Goal: Task Accomplishment & Management: Use online tool/utility

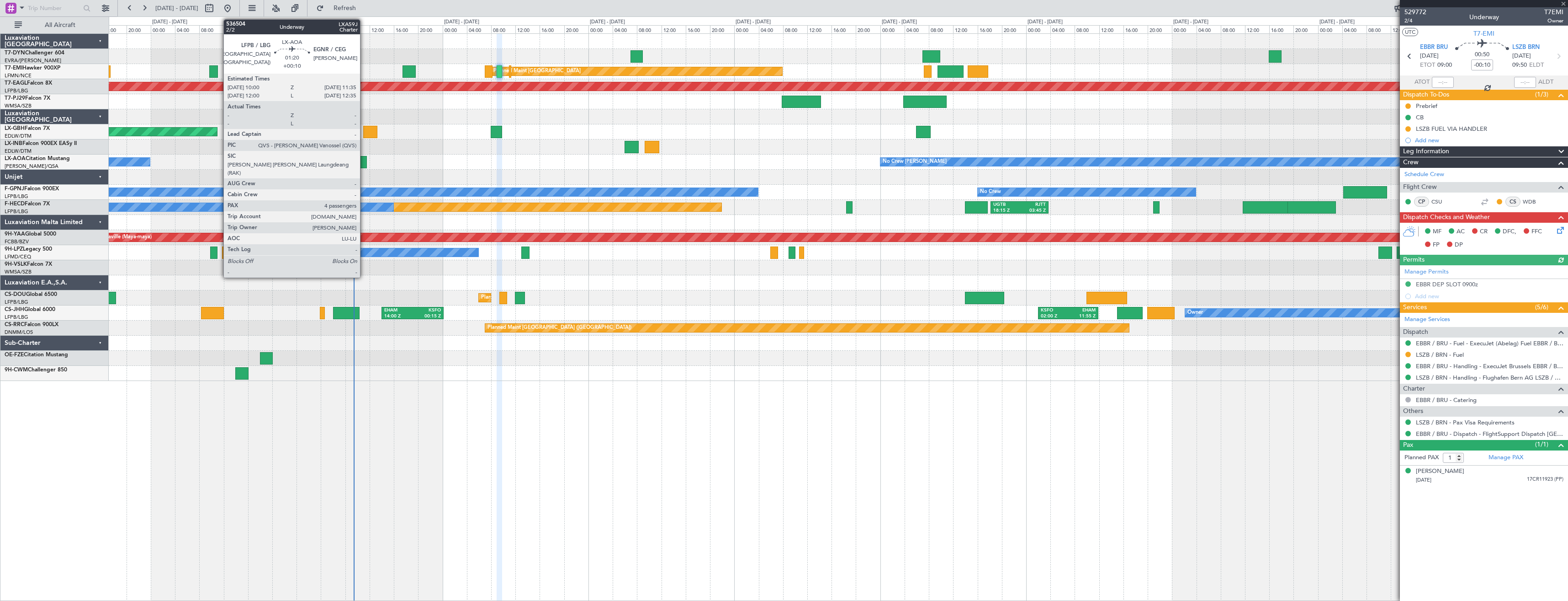
click at [364, 167] on div at bounding box center [362, 162] width 10 height 12
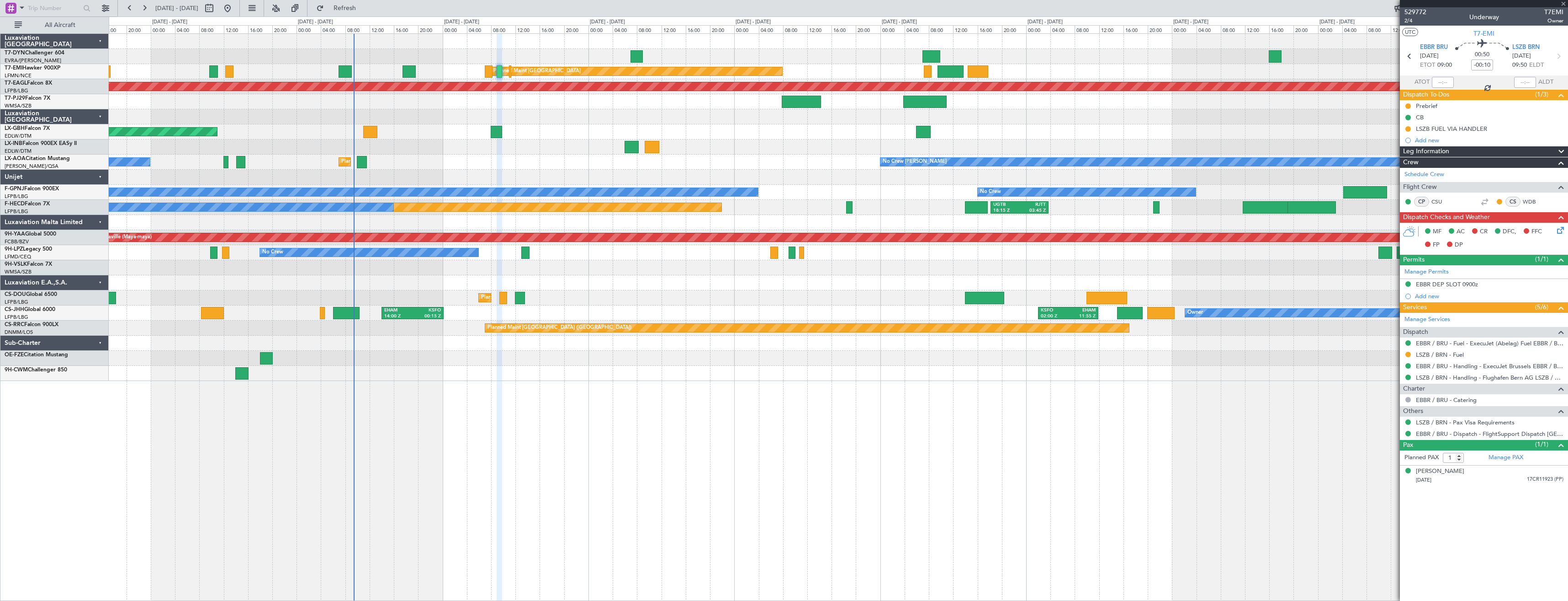
type input "+00:10"
type input "4"
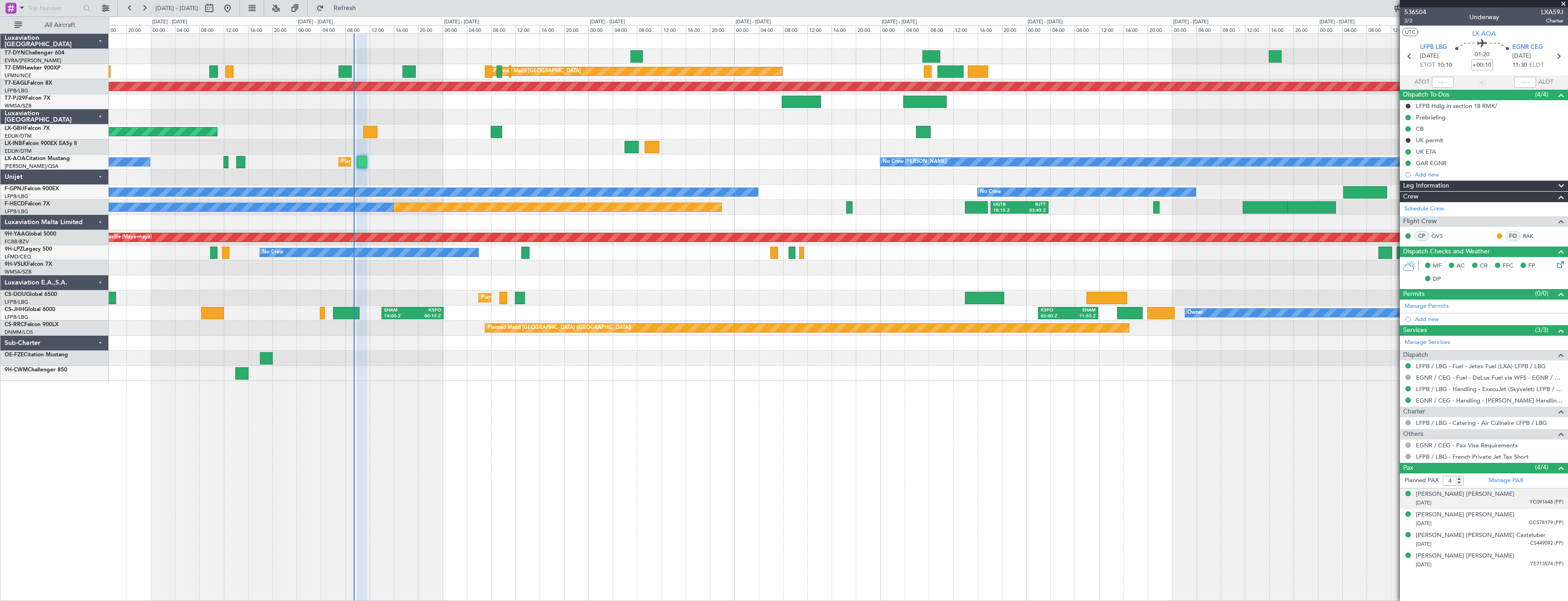
click at [1469, 503] on div "[DATE] YC091648 (PP)" at bounding box center [1490, 503] width 147 height 9
click at [1474, 543] on div "[DATE] GC578179 (PP)" at bounding box center [1490, 546] width 147 height 9
click at [1472, 565] on div "[DATE] CS449092 (PP)" at bounding box center [1490, 566] width 147 height 9
click at [1474, 586] on div "[DATE] YE713574 (PP)" at bounding box center [1490, 587] width 147 height 9
click at [1449, 446] on link "EGNR / CEG - Pax Visa Requirements" at bounding box center [1467, 445] width 102 height 8
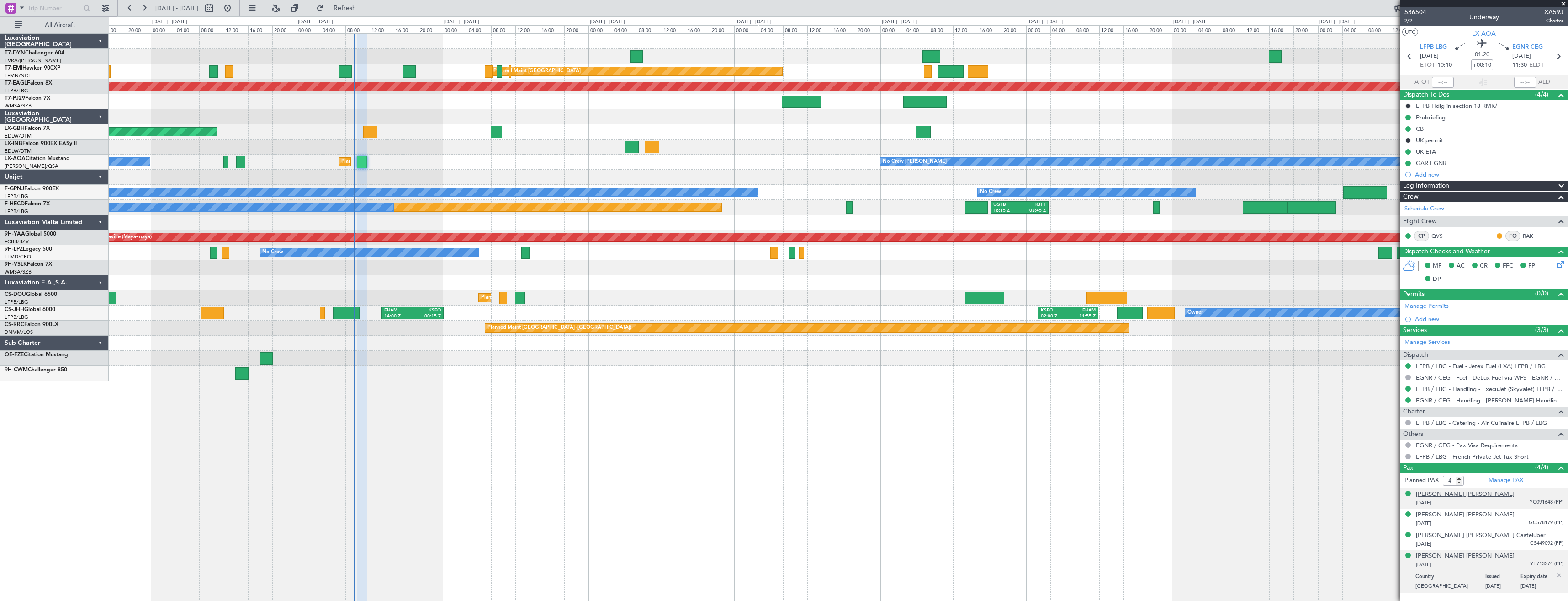
click at [1427, 496] on div "[PERSON_NAME] [PERSON_NAME]" at bounding box center [1465, 494] width 98 height 9
click at [1441, 534] on div "[PERSON_NAME] [PERSON_NAME]" at bounding box center [1465, 537] width 98 height 9
click at [1429, 558] on div "[PERSON_NAME] [PERSON_NAME] Casteluber" at bounding box center [1480, 558] width 129 height 9
click at [1452, 575] on div "[PERSON_NAME] [PERSON_NAME]" at bounding box center [1465, 578] width 98 height 9
click at [1518, 541] on div "[DATE] CS449092 (PP)" at bounding box center [1490, 544] width 147 height 9
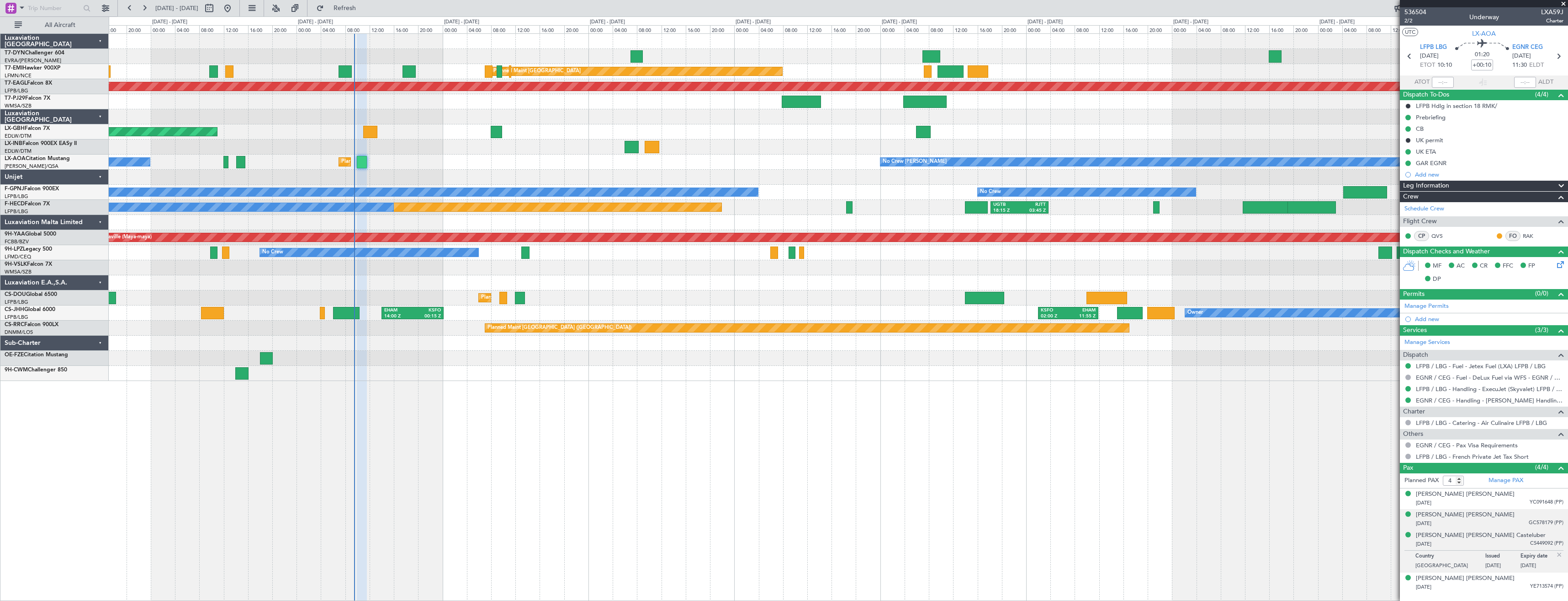
click at [1520, 522] on div "[DATE] GC578179 (PP)" at bounding box center [1490, 524] width 147 height 9
click at [1464, 565] on div "[DATE] CS449092 (PP)" at bounding box center [1490, 566] width 147 height 9
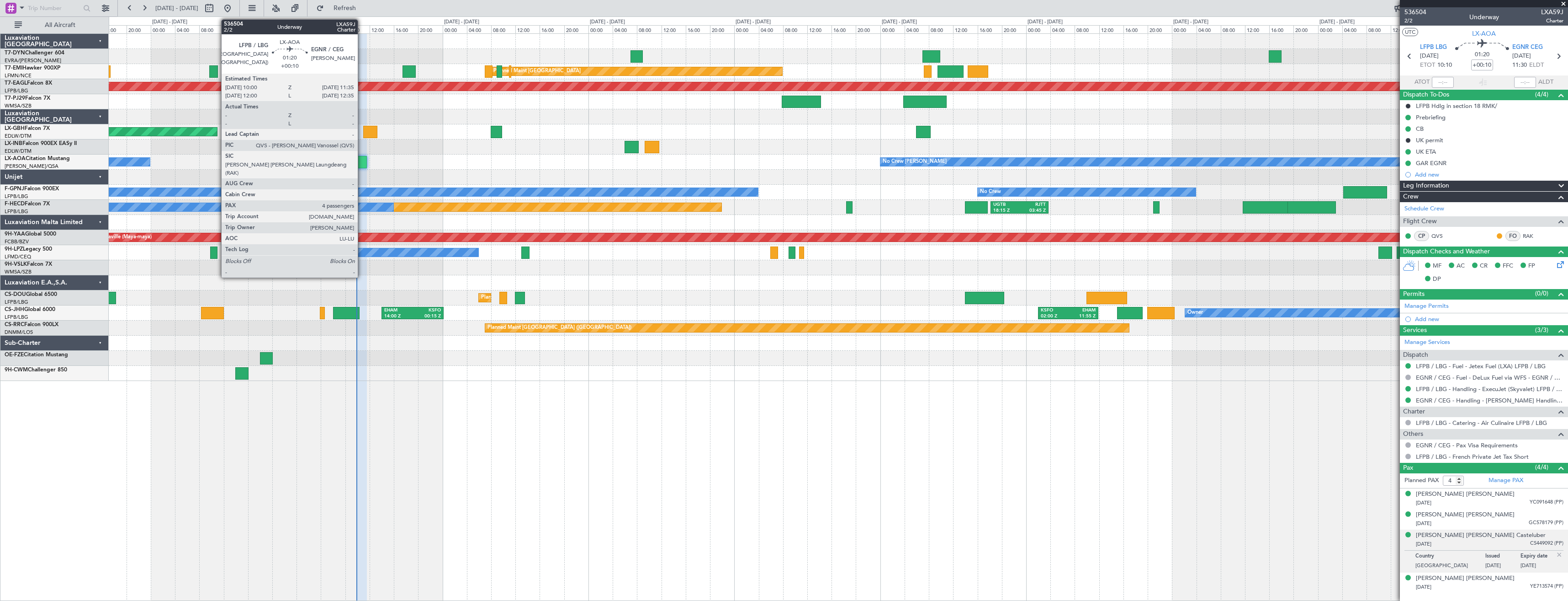
click at [362, 160] on div at bounding box center [362, 162] width 10 height 12
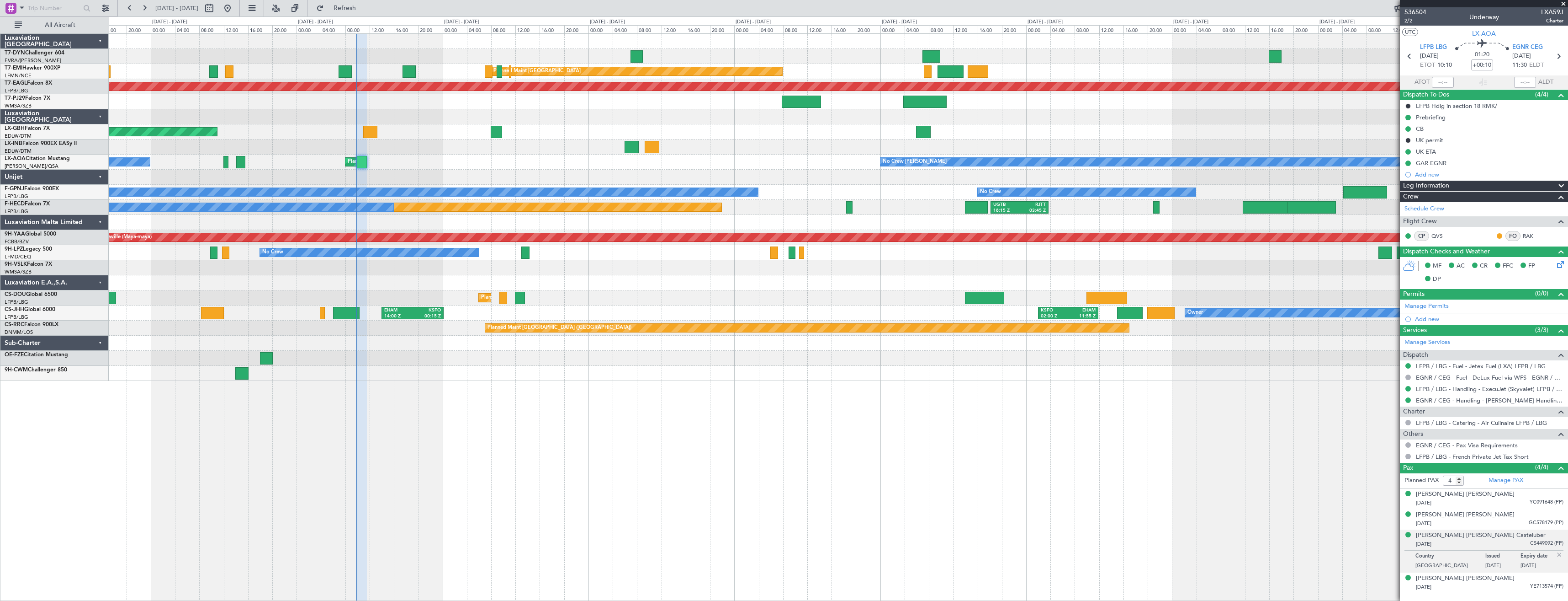
click at [1459, 392] on mat-tooltip-component "LFPB / LBG - Handling - ExecuJet (Skyvalet) LFPB / LBG" at bounding box center [1490, 404] width 145 height 25
click at [1457, 390] on link "LFPB / LBG - Handling - ExecuJet (Skyvalet) LFPB / LBG" at bounding box center [1490, 388] width 147 height 8
click at [450, 175] on div at bounding box center [838, 177] width 1458 height 15
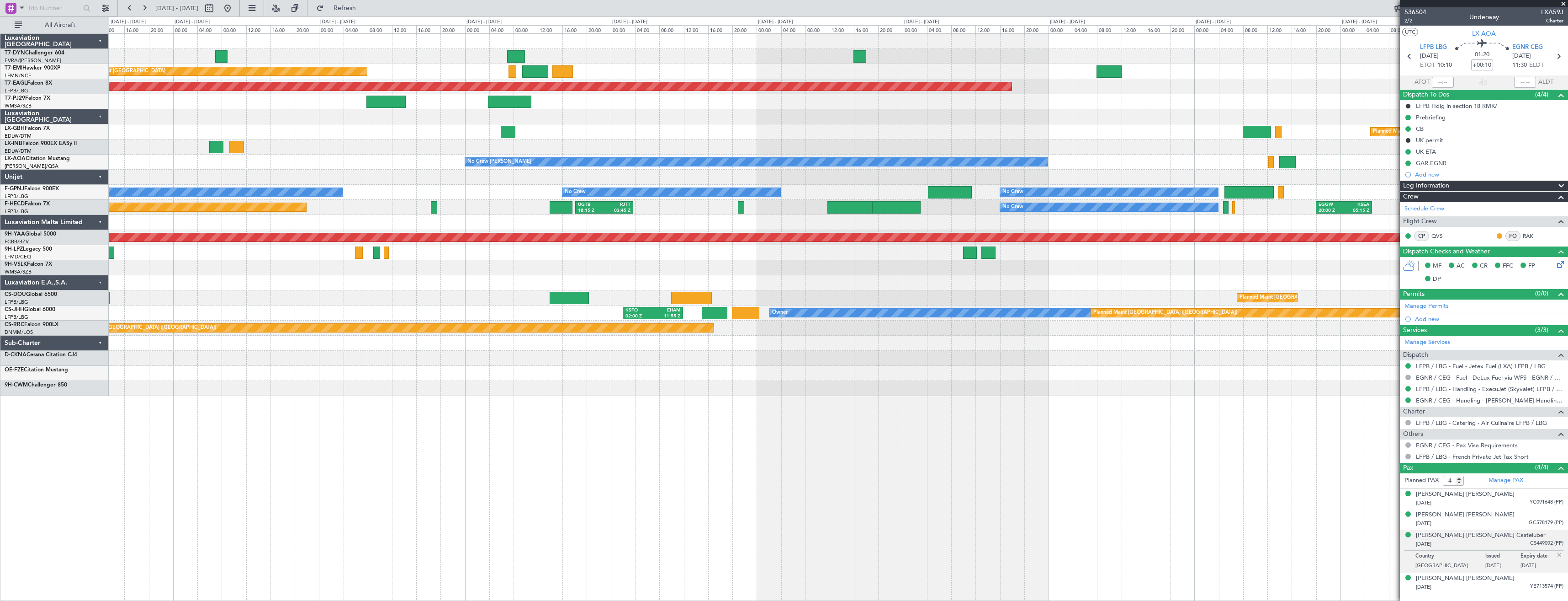
click at [409, 158] on div "Planned Maint [GEOGRAPHIC_DATA] Grounded [US_STATE] ([GEOGRAPHIC_DATA]) Planned…" at bounding box center [838, 215] width 1458 height 362
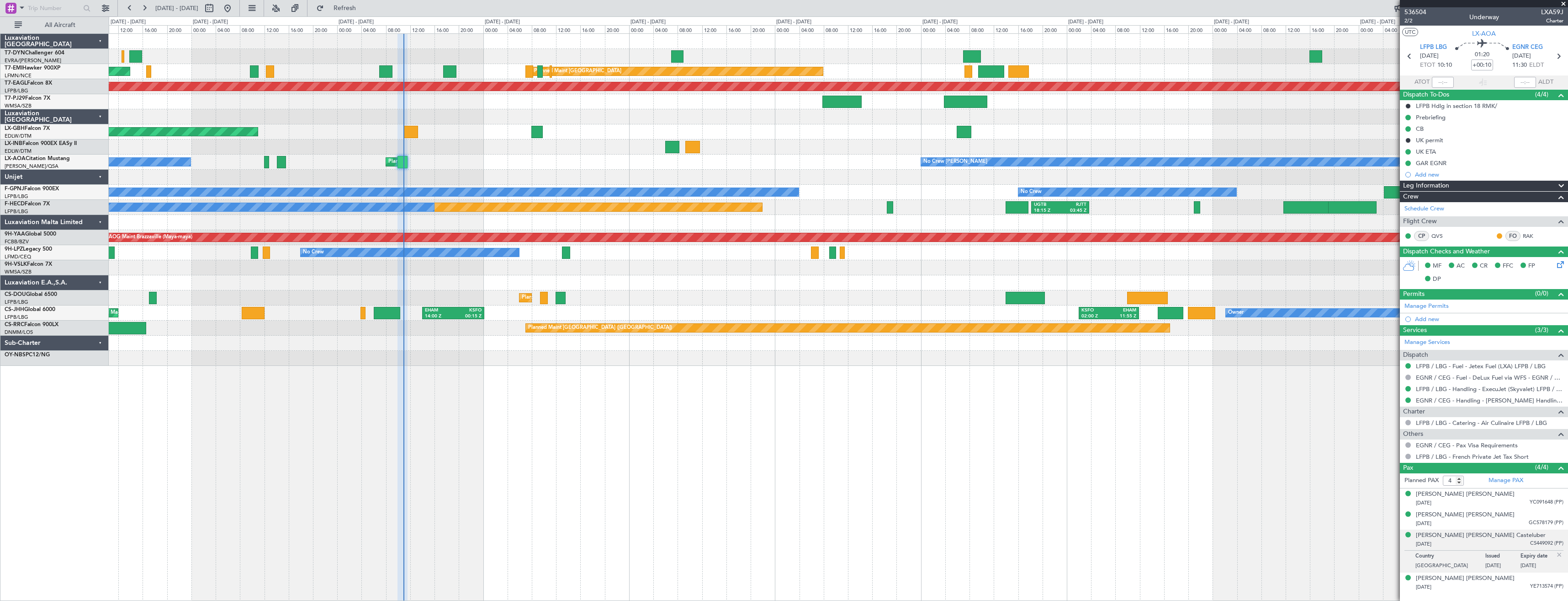
click at [1141, 147] on div "AOG Maint Riga (Riga Intl) Planned Maint [GEOGRAPHIC_DATA] Planned Maint [GEOGR…" at bounding box center [838, 199] width 1458 height 332
